Goal: Task Accomplishment & Management: Use online tool/utility

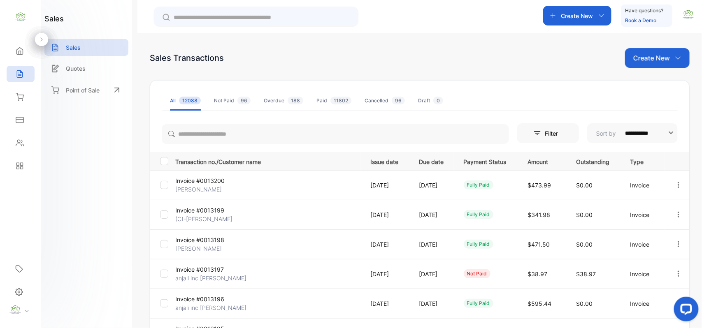
click at [646, 60] on p "Create New" at bounding box center [651, 58] width 37 height 10
click at [655, 86] on span "Invoice" at bounding box center [658, 85] width 19 height 9
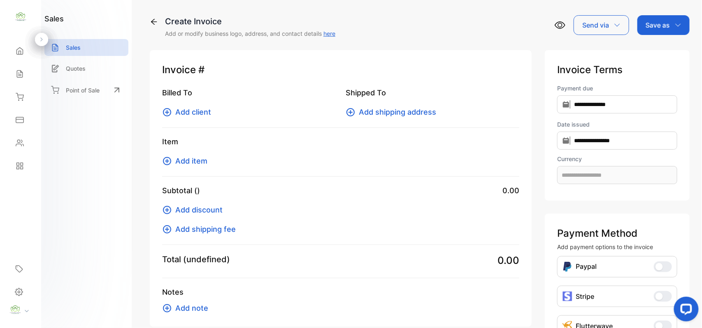
type input "**********"
click at [191, 109] on span "Add client" at bounding box center [193, 112] width 36 height 11
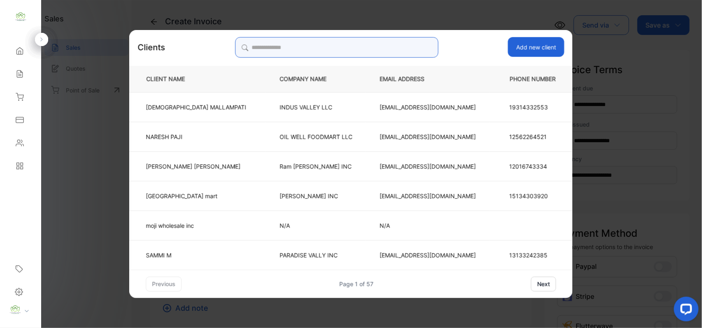
click at [354, 49] on input "search" at bounding box center [336, 47] width 203 height 21
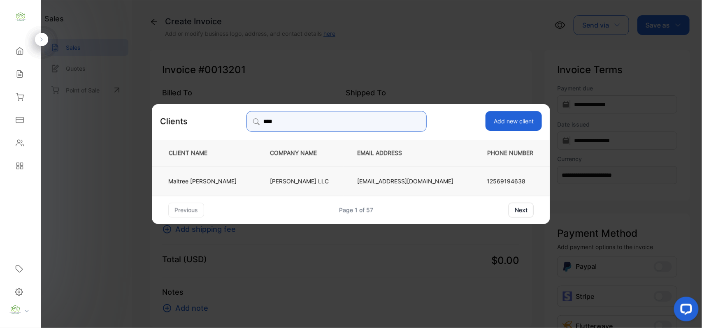
type input "****"
click at [206, 180] on p "[PERSON_NAME]" at bounding box center [202, 181] width 68 height 9
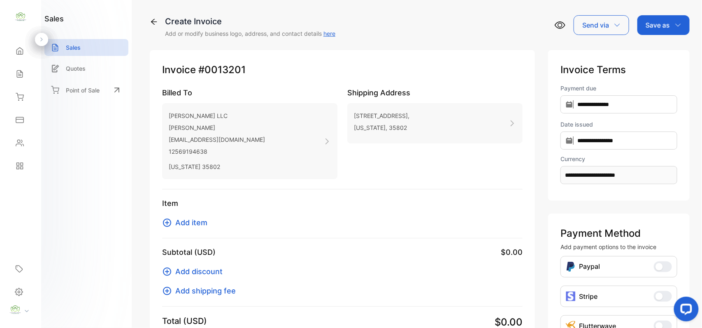
click at [196, 222] on span "Add item" at bounding box center [191, 222] width 32 height 11
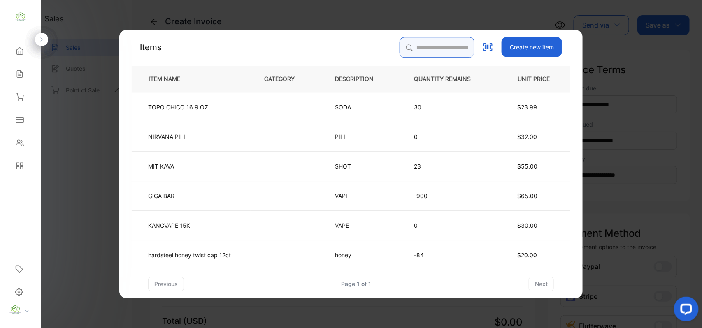
click at [412, 43] on input "search" at bounding box center [437, 47] width 75 height 21
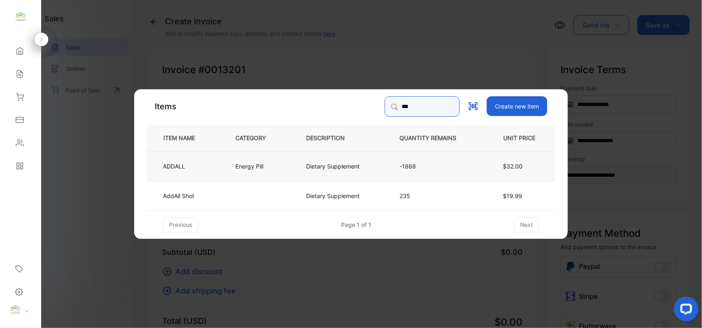
type input "***"
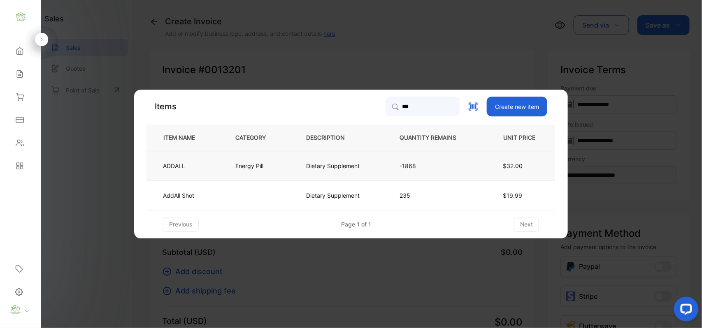
click at [222, 166] on td "Energy Pill" at bounding box center [257, 166] width 71 height 30
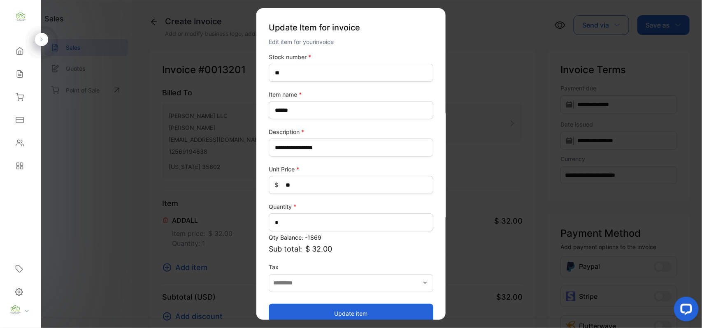
click at [287, 213] on div "Quantity * *" at bounding box center [351, 216] width 165 height 29
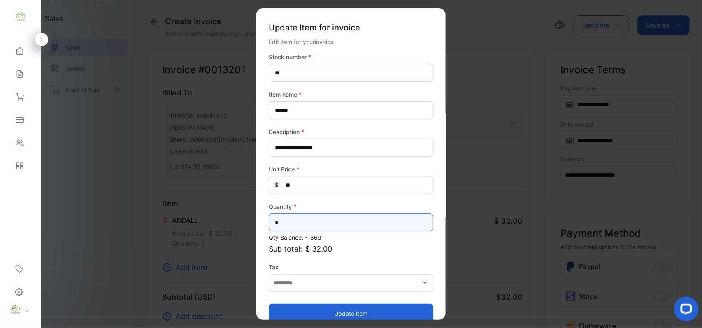
click at [289, 220] on input "*" at bounding box center [351, 223] width 165 height 18
type input "*"
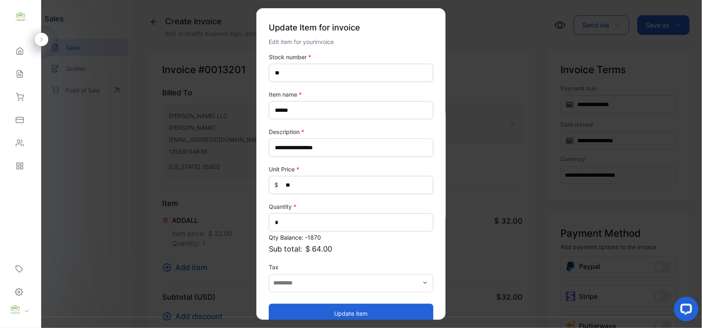
click at [326, 310] on button "Update item" at bounding box center [351, 314] width 165 height 20
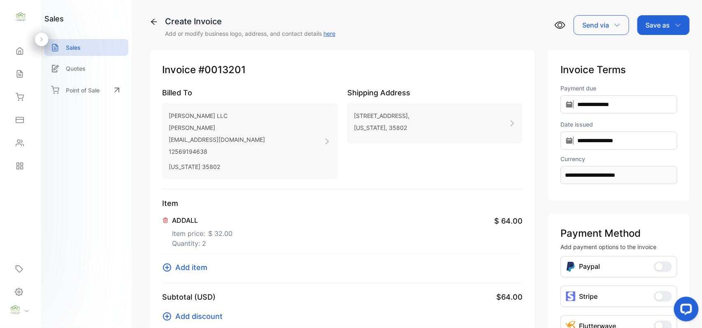
click at [188, 265] on span "Add item" at bounding box center [191, 267] width 32 height 11
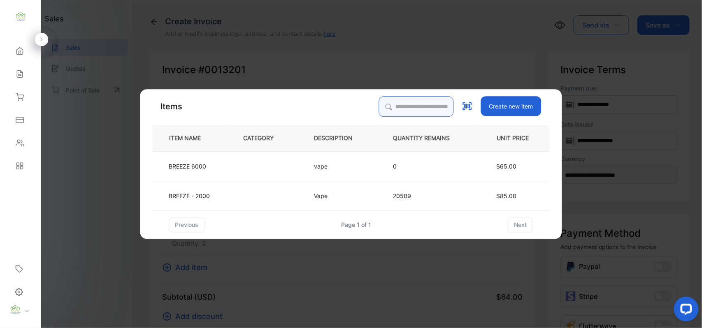
drag, startPoint x: 404, startPoint y: 104, endPoint x: 472, endPoint y: 105, distance: 67.9
click at [471, 105] on div "Create new item" at bounding box center [460, 106] width 163 height 21
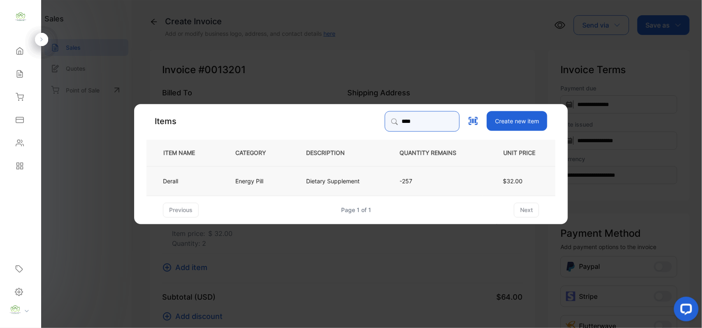
type input "****"
click at [330, 179] on p "Dietary Supplement" at bounding box center [333, 181] width 54 height 9
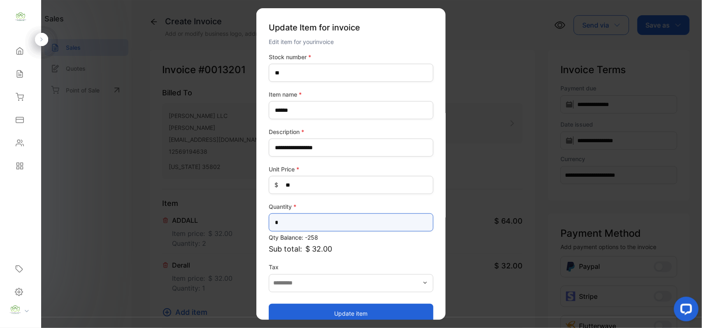
click at [326, 220] on input "*" at bounding box center [351, 223] width 165 height 18
type input "*"
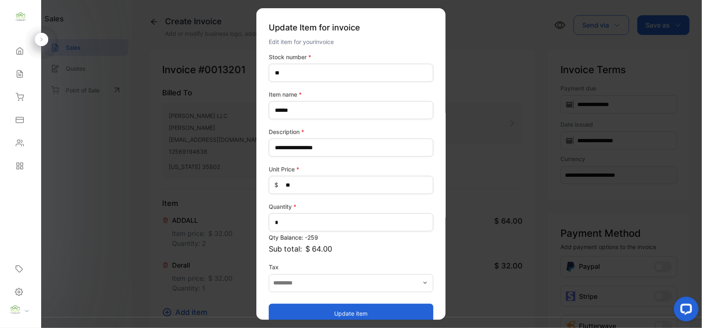
click at [337, 314] on button "Update item" at bounding box center [351, 314] width 165 height 20
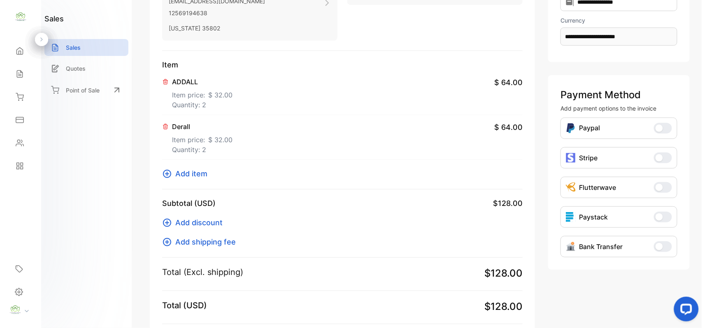
scroll to position [230, 0]
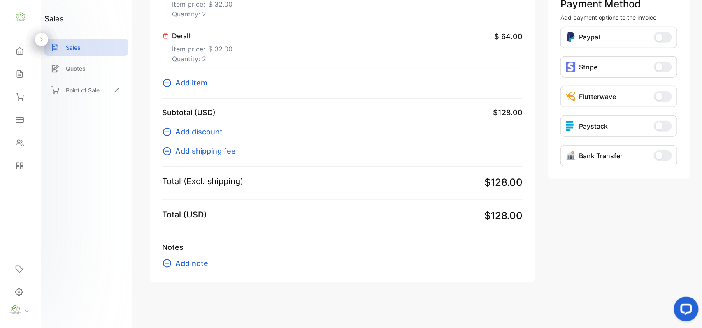
click at [188, 80] on span "Add item" at bounding box center [191, 82] width 32 height 11
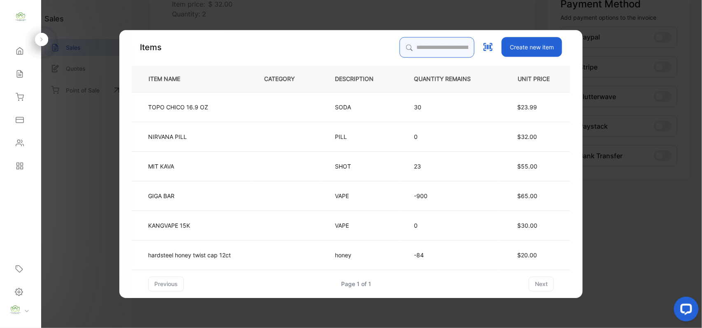
click at [417, 46] on input "search" at bounding box center [437, 47] width 75 height 21
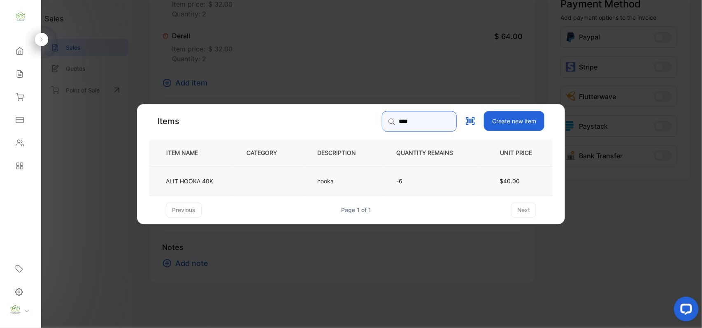
type input "****"
drag, startPoint x: 272, startPoint y: 183, endPoint x: 277, endPoint y: 187, distance: 6.7
click at [277, 187] on td at bounding box center [268, 181] width 71 height 30
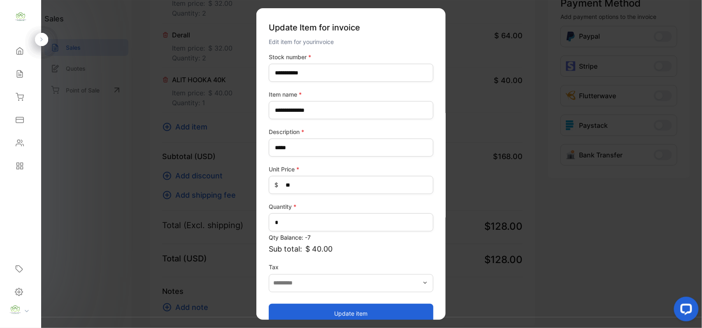
click at [394, 308] on button "Update item" at bounding box center [351, 314] width 165 height 20
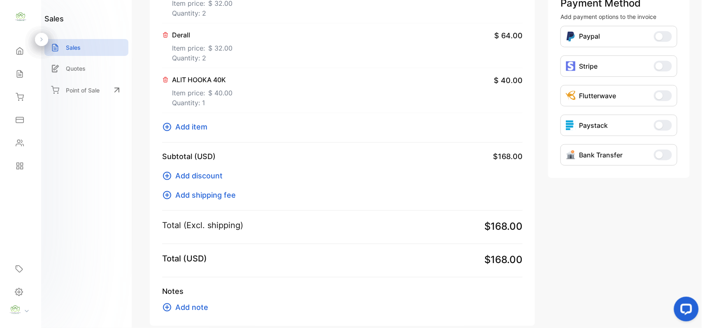
click at [202, 128] on span "Add item" at bounding box center [191, 126] width 32 height 11
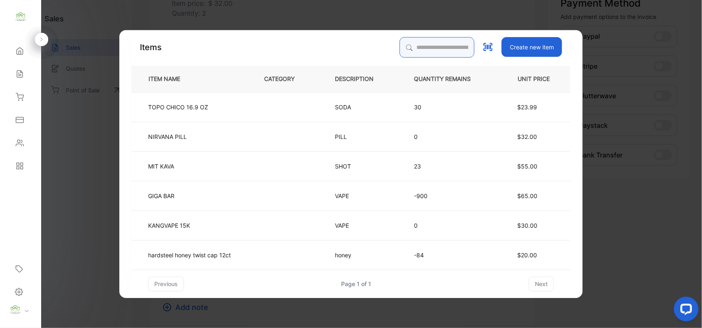
click at [420, 46] on input "search" at bounding box center [437, 47] width 75 height 21
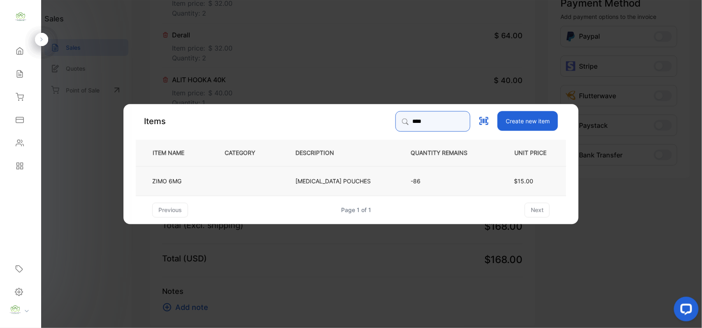
type input "****"
drag, startPoint x: 229, startPoint y: 183, endPoint x: 234, endPoint y: 183, distance: 5.0
click at [234, 183] on td at bounding box center [246, 181] width 71 height 30
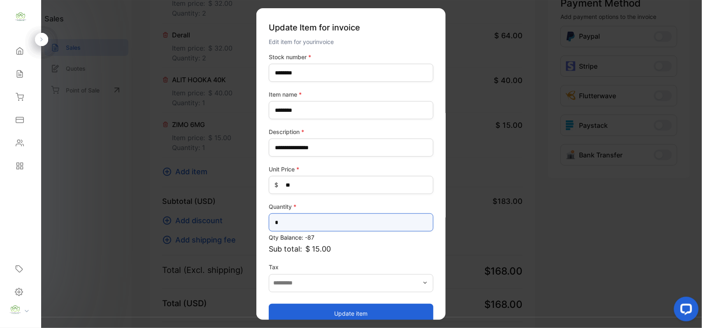
click at [337, 223] on input "*" at bounding box center [351, 223] width 165 height 18
type input "*"
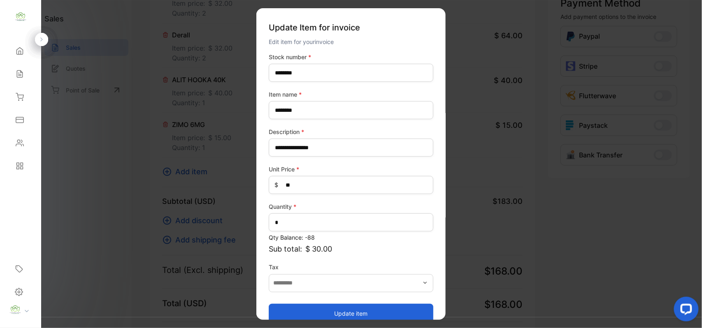
click at [307, 310] on button "Update item" at bounding box center [351, 314] width 165 height 20
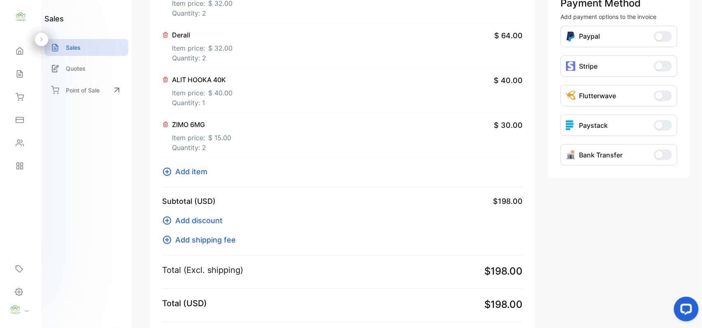
scroll to position [0, 0]
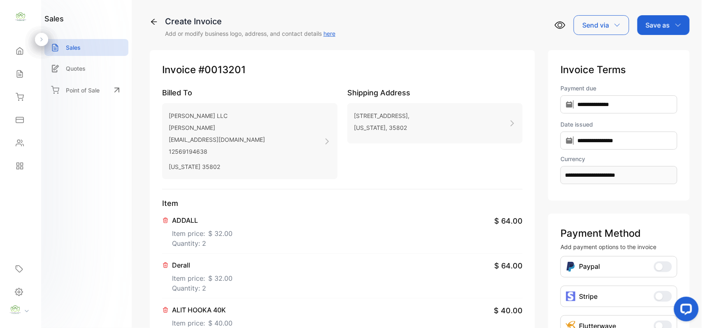
click at [657, 27] on p "Save as" at bounding box center [658, 25] width 24 height 10
click at [654, 51] on div "Invoice" at bounding box center [661, 52] width 47 height 16
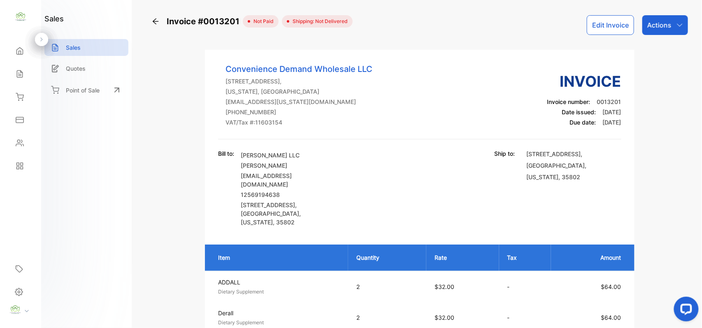
click at [660, 24] on p "Actions" at bounding box center [659, 25] width 24 height 10
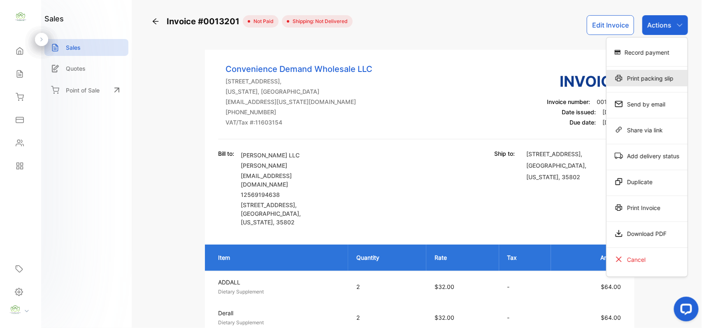
click at [634, 79] on div "Print packing slip" at bounding box center [647, 78] width 81 height 16
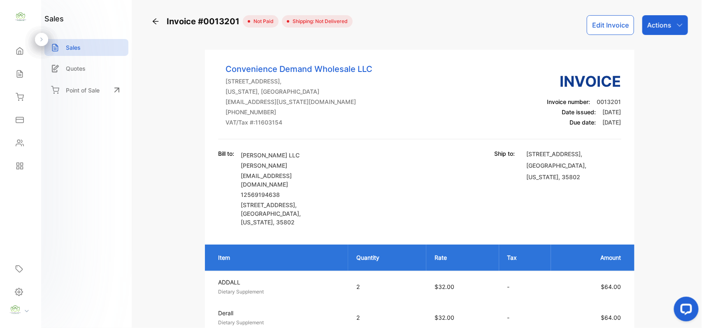
click at [658, 27] on p "Actions" at bounding box center [659, 25] width 24 height 10
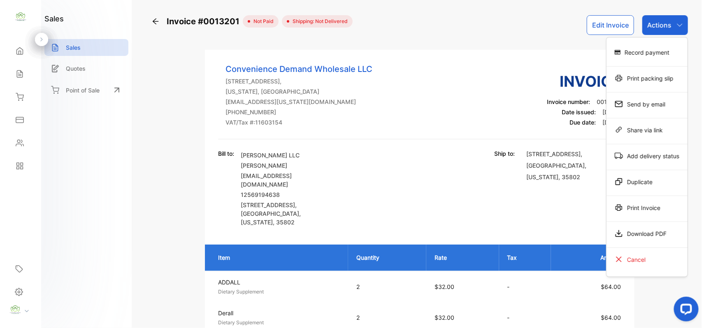
click at [647, 77] on div "Print packing slip" at bounding box center [647, 78] width 81 height 16
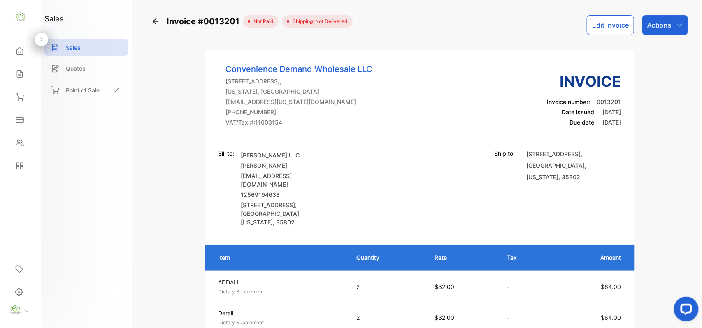
click at [16, 137] on div "Contacts" at bounding box center [21, 143] width 28 height 16
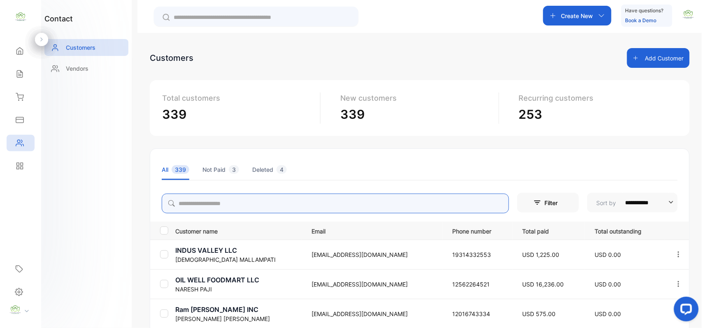
click at [265, 202] on input "search" at bounding box center [335, 204] width 347 height 20
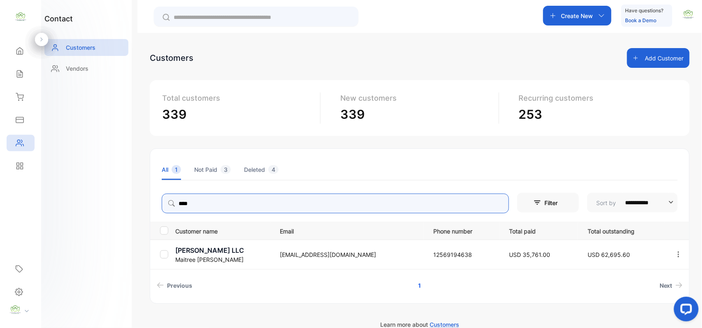
type input "****"
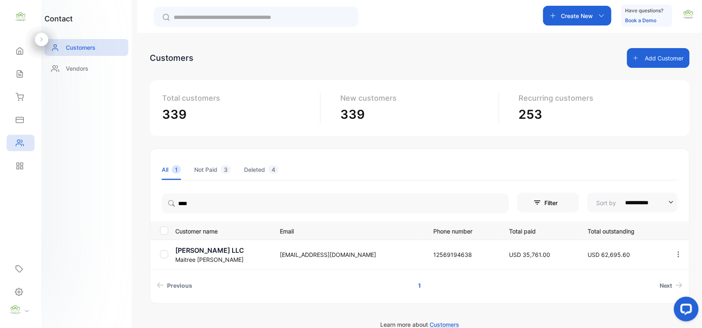
click at [212, 262] on p "[PERSON_NAME]" at bounding box center [222, 260] width 95 height 9
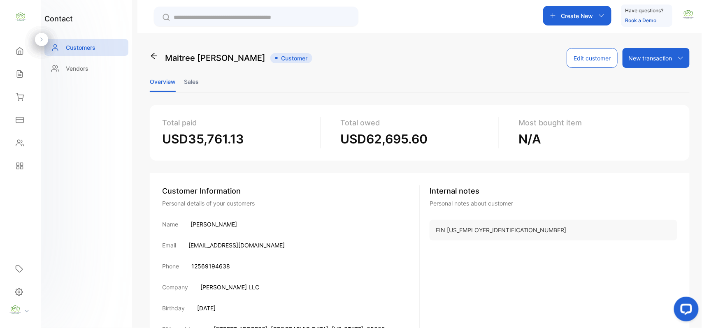
click at [185, 79] on li "Sales" at bounding box center [191, 81] width 15 height 21
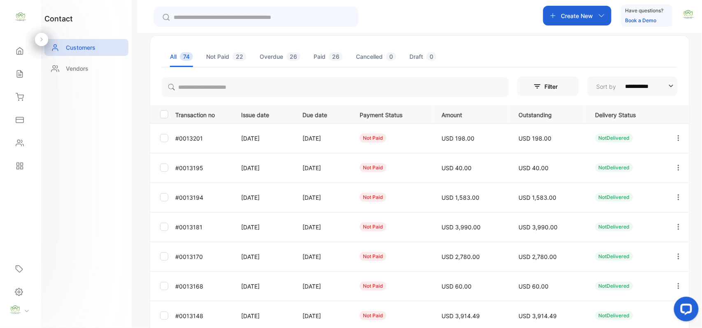
scroll to position [204, 0]
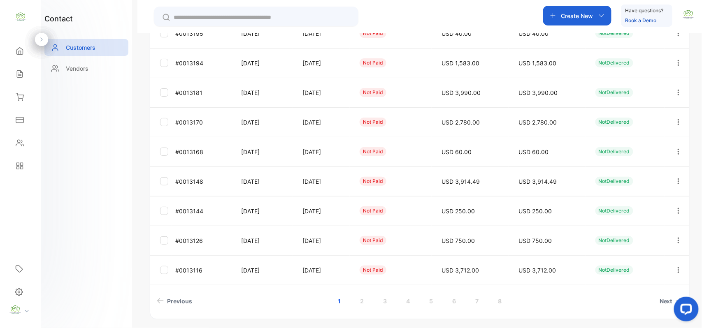
click at [448, 302] on link "6" at bounding box center [453, 301] width 23 height 15
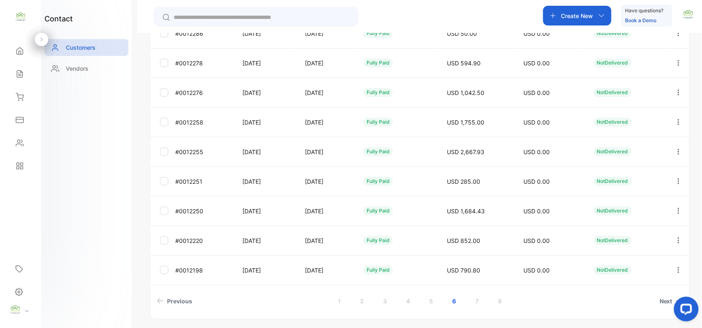
click at [428, 300] on link "5" at bounding box center [430, 301] width 23 height 15
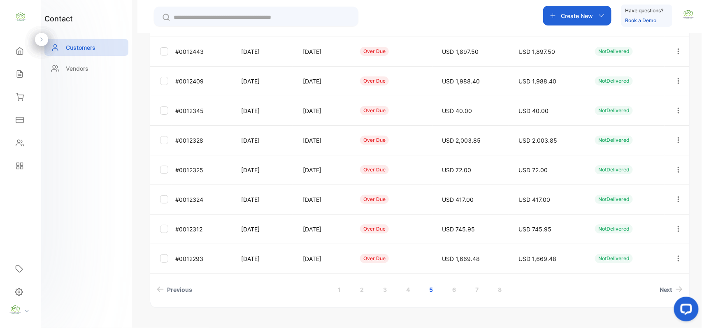
scroll to position [219, 0]
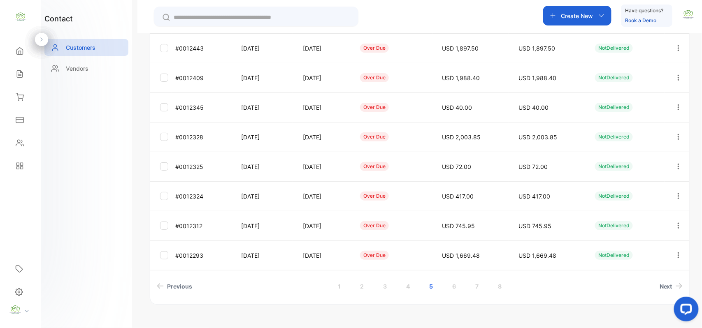
click at [450, 289] on link "6" at bounding box center [453, 286] width 23 height 15
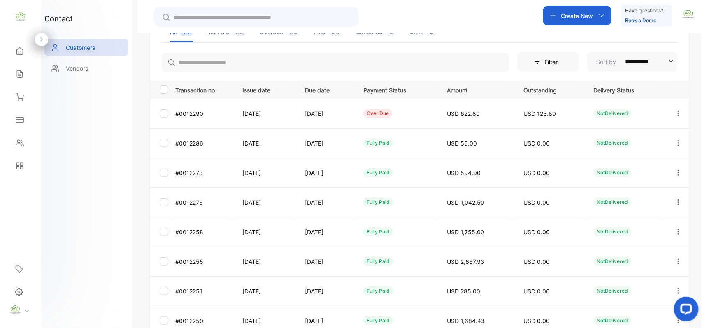
scroll to position [0, 0]
